Goal: Information Seeking & Learning: Learn about a topic

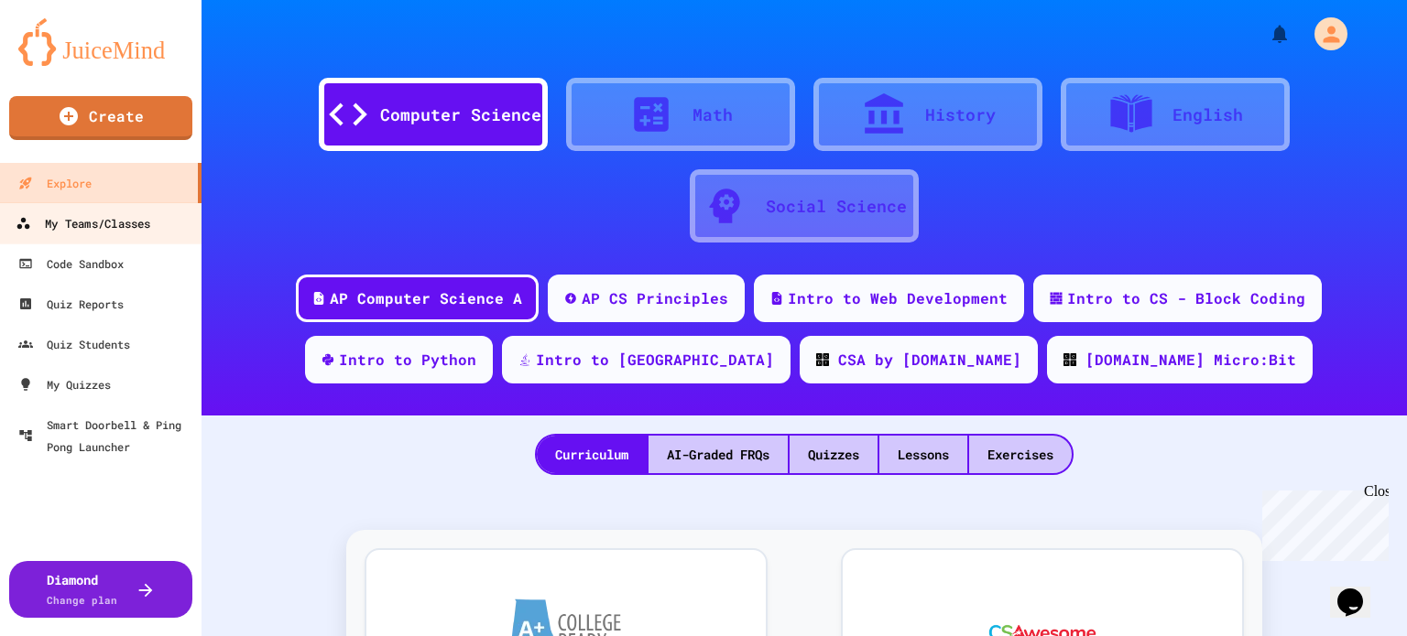
click at [132, 219] on div "My Teams/Classes" at bounding box center [83, 223] width 135 height 23
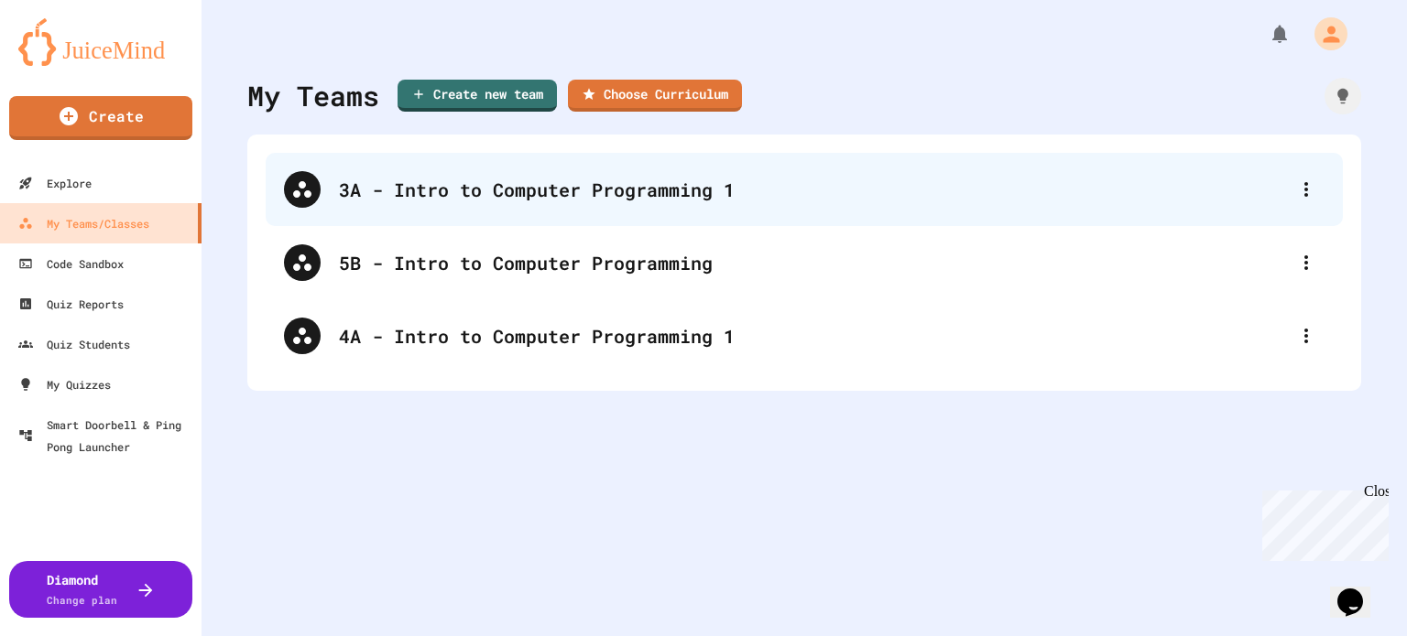
click at [554, 194] on div "3A - Intro to Computer Programming 1" at bounding box center [813, 189] width 949 height 27
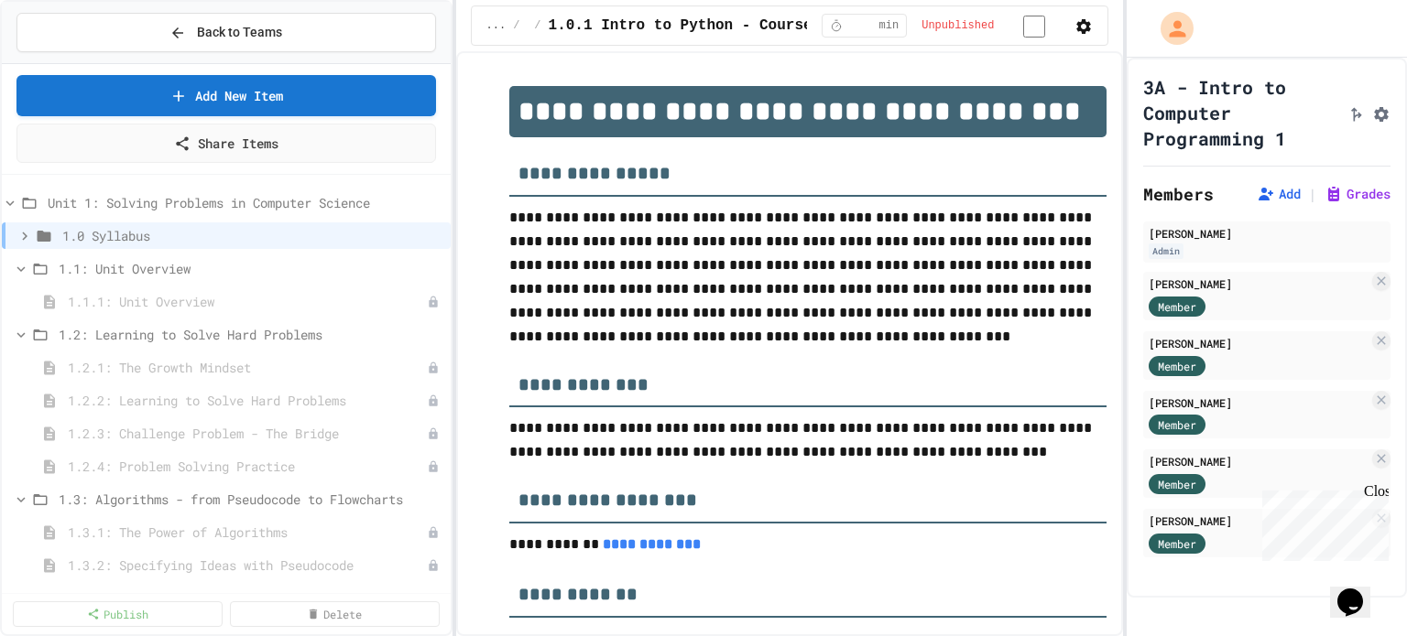
click at [1378, 500] on div "Close" at bounding box center [1375, 494] width 23 height 23
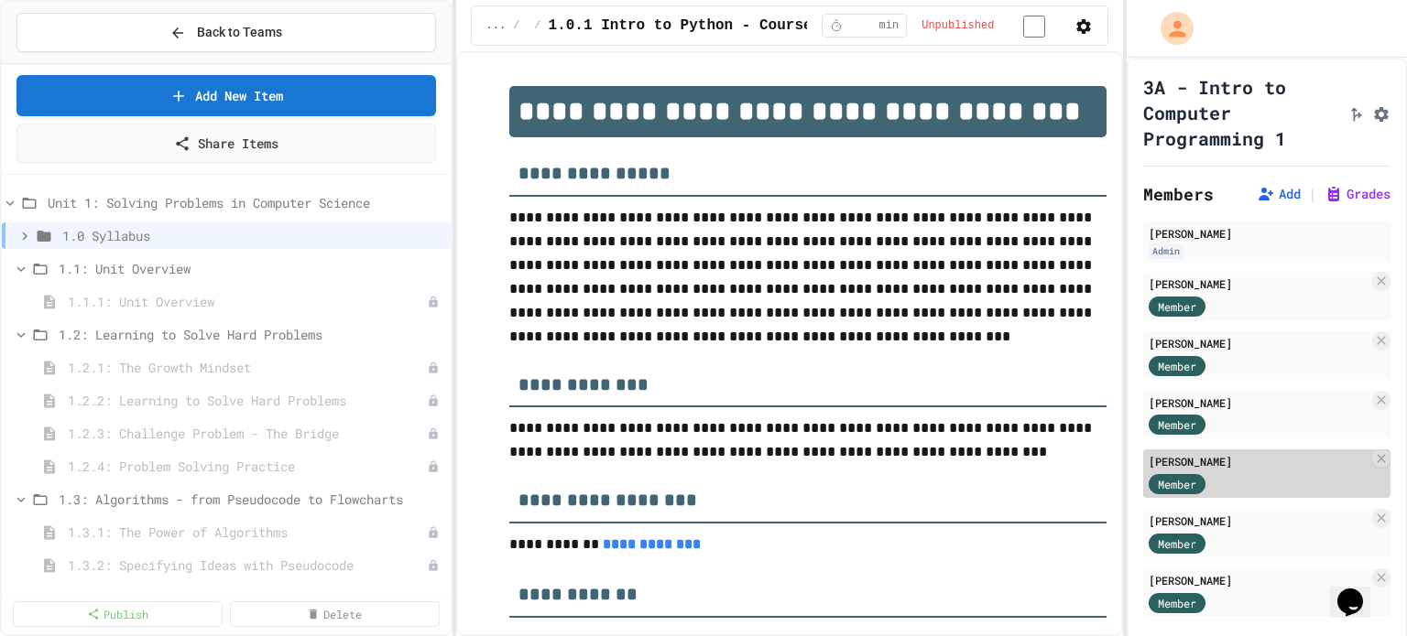
click at [1269, 494] on div "Member" at bounding box center [1258, 483] width 220 height 23
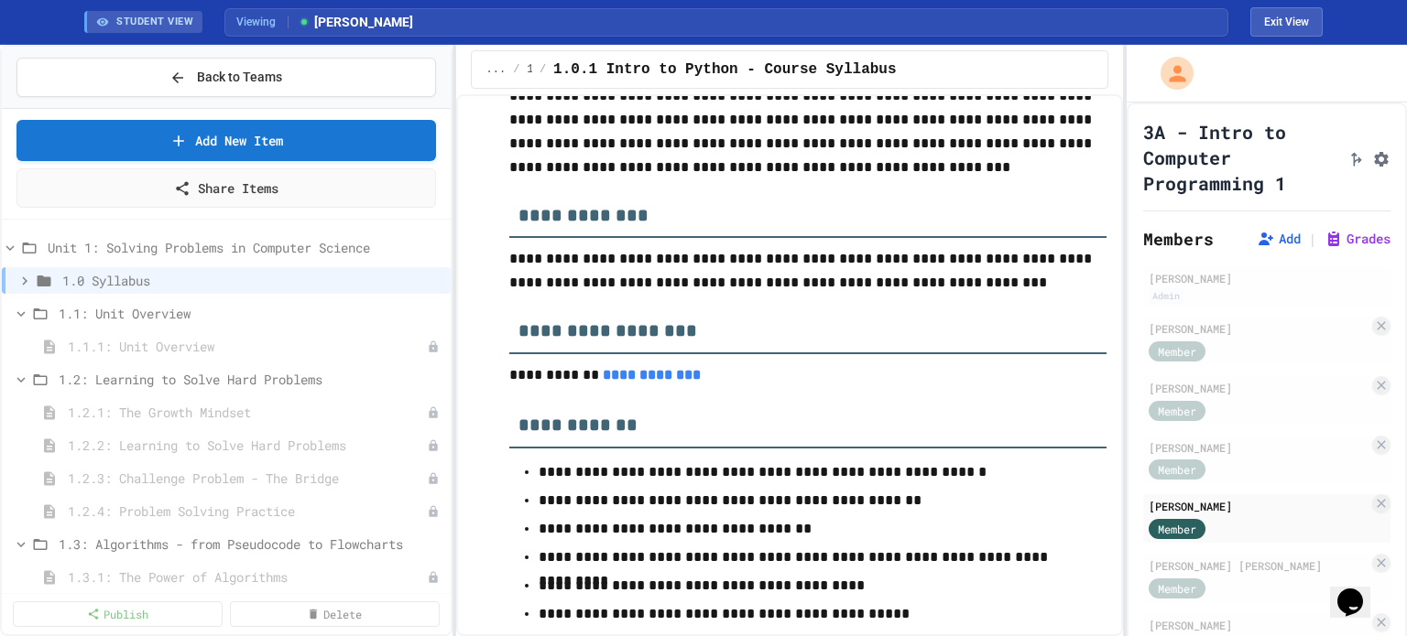
scroll to position [219, 0]
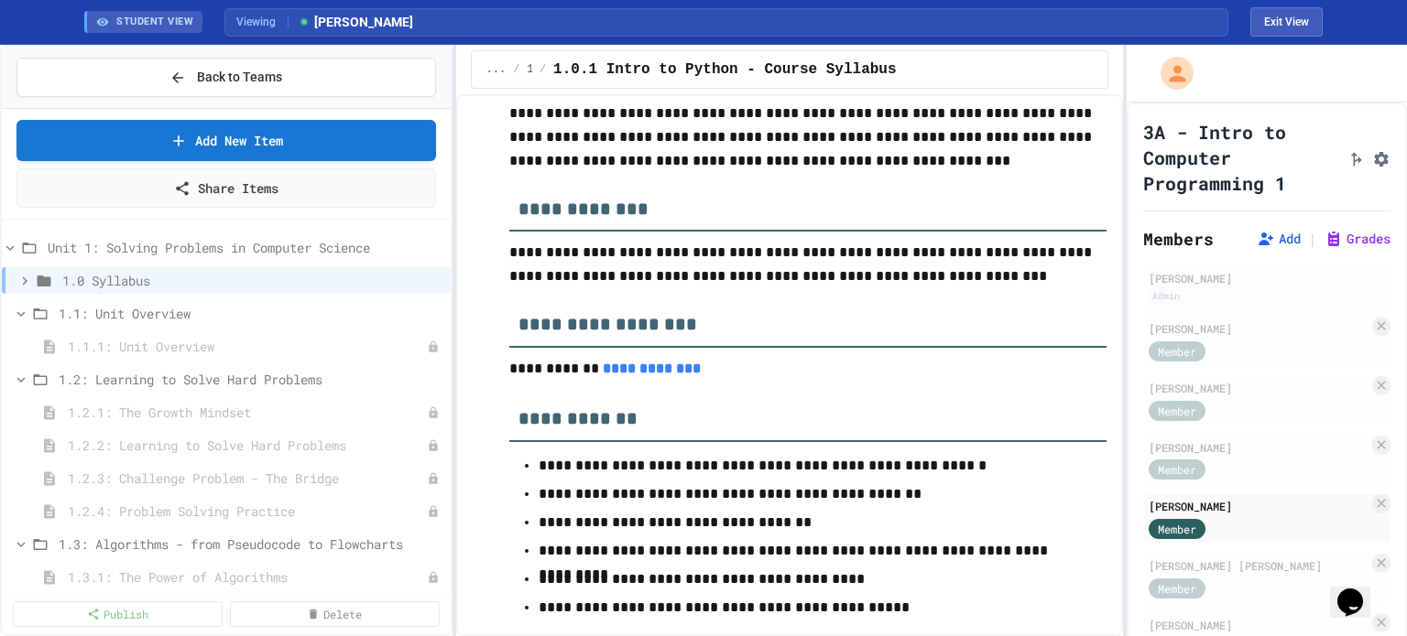
click at [636, 366] on link "**********" at bounding box center [652, 369] width 98 height 14
